Goal: Information Seeking & Learning: Check status

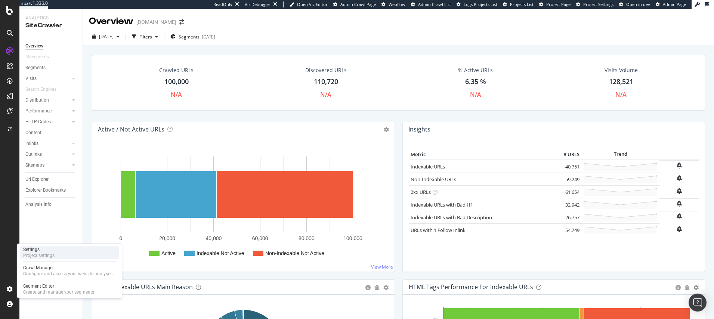
click at [41, 254] on div "Project settings" at bounding box center [38, 255] width 31 height 6
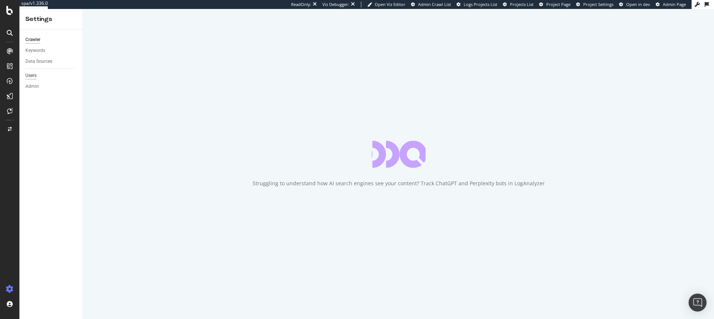
click at [34, 75] on div "Users" at bounding box center [30, 76] width 11 height 8
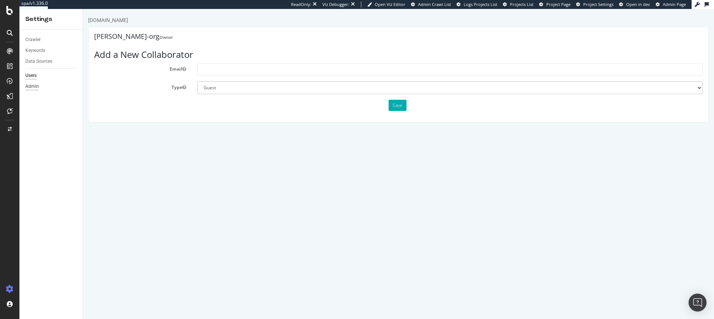
click at [36, 86] on div "Admin" at bounding box center [31, 87] width 13 height 8
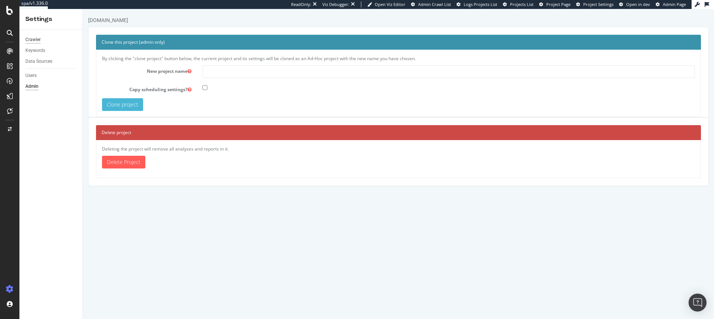
click at [36, 40] on div "Crawler" at bounding box center [32, 40] width 15 height 8
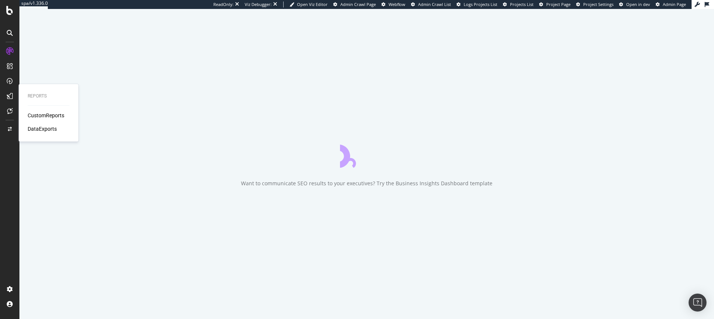
click at [39, 118] on div "CustomReports" at bounding box center [46, 115] width 37 height 7
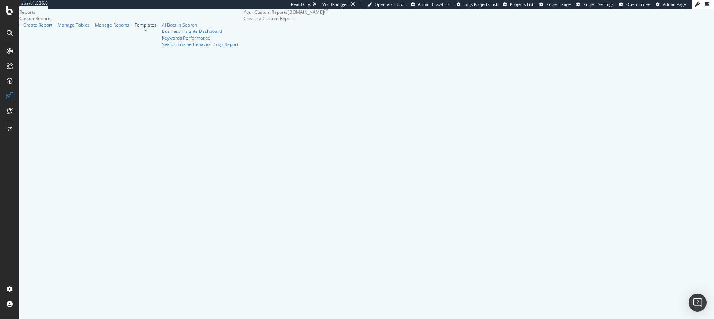
click at [134, 28] on link "Templates" at bounding box center [145, 25] width 22 height 6
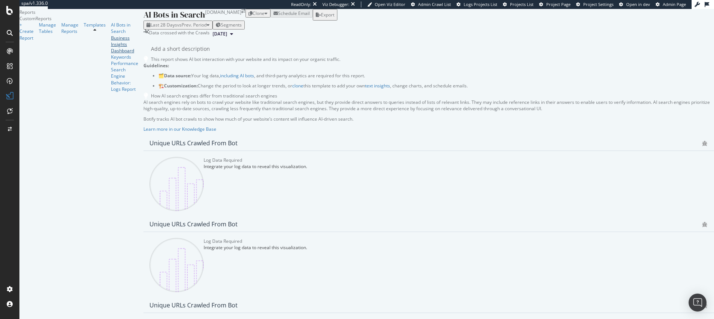
click at [111, 54] on div "Business Insights Dashboard" at bounding box center [124, 44] width 27 height 19
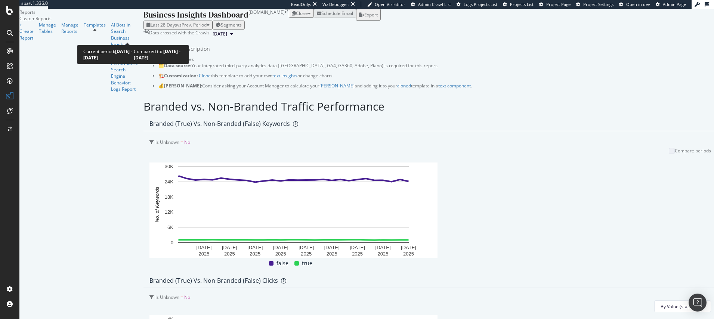
click at [146, 28] on div "Last 28 Days vs Prev. Period" at bounding box center [177, 25] width 63 height 6
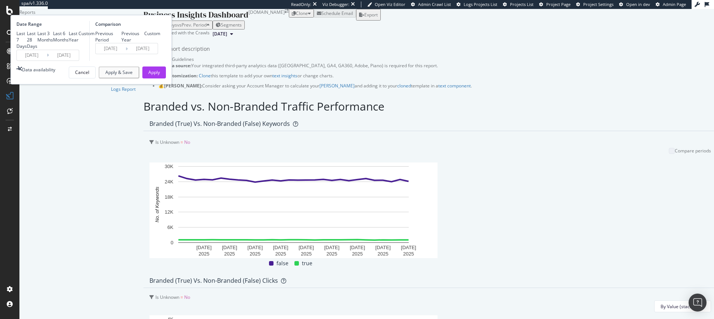
click at [121, 37] on div "Previous Year" at bounding box center [121, 37] width 0 height 0
type input "2024/07/17"
type input "2024/08/13"
click at [160, 78] on div "Apply" at bounding box center [154, 72] width 12 height 11
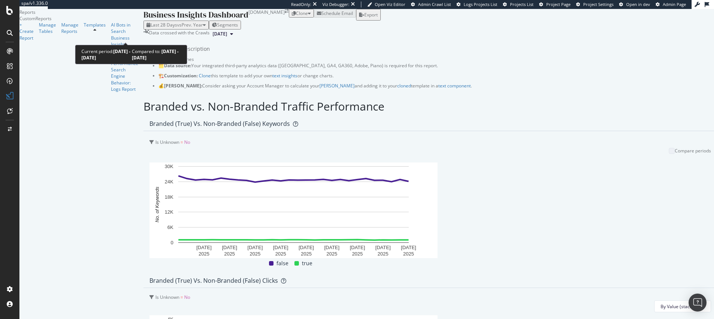
click at [177, 28] on span "vs Prev. Year" at bounding box center [190, 25] width 26 height 6
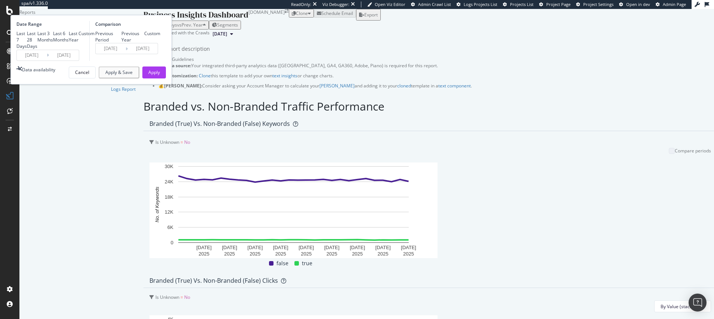
click at [334, 55] on div "Add a short description Add a short description" at bounding box center [450, 48] width 599 height 11
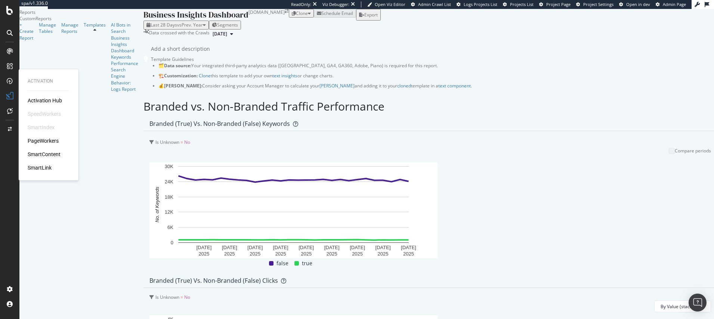
click at [38, 124] on div "SmartIndex" at bounding box center [41, 127] width 27 height 7
